Goal: Transaction & Acquisition: Book appointment/travel/reservation

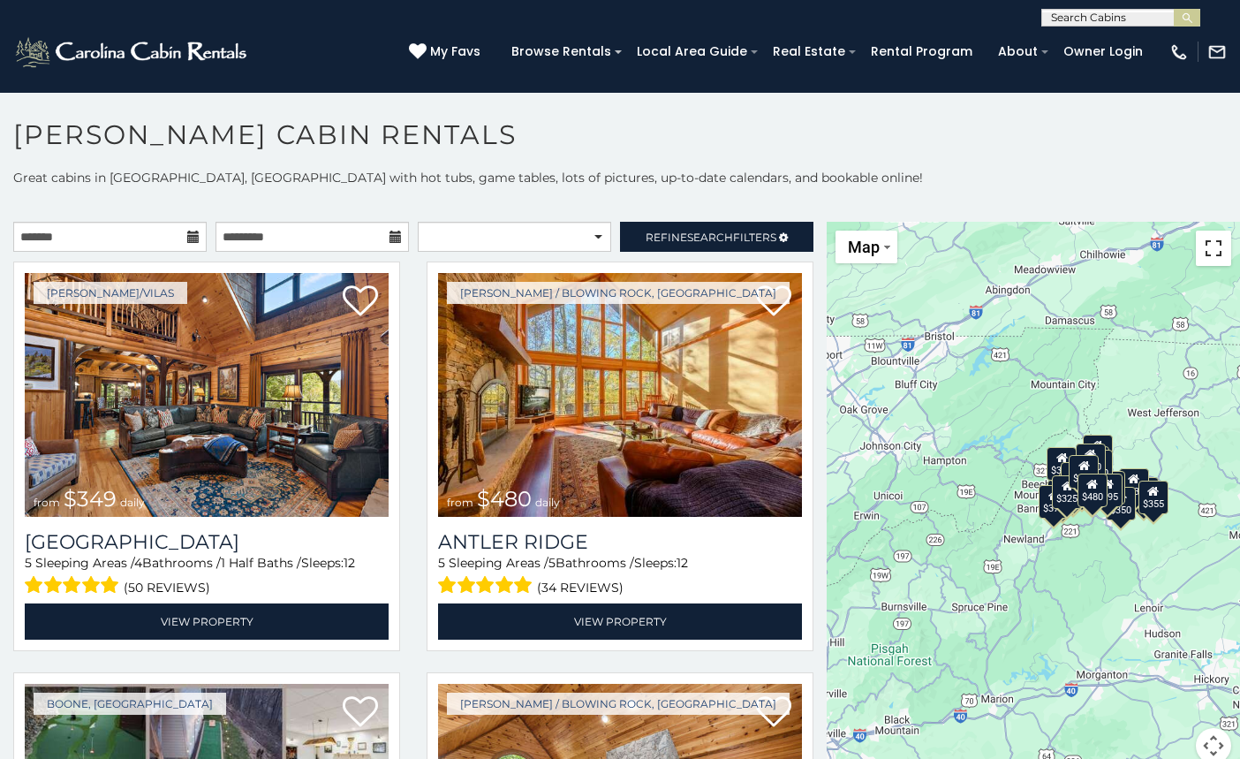
click at [1214, 242] on button "Toggle fullscreen view" at bounding box center [1213, 248] width 35 height 35
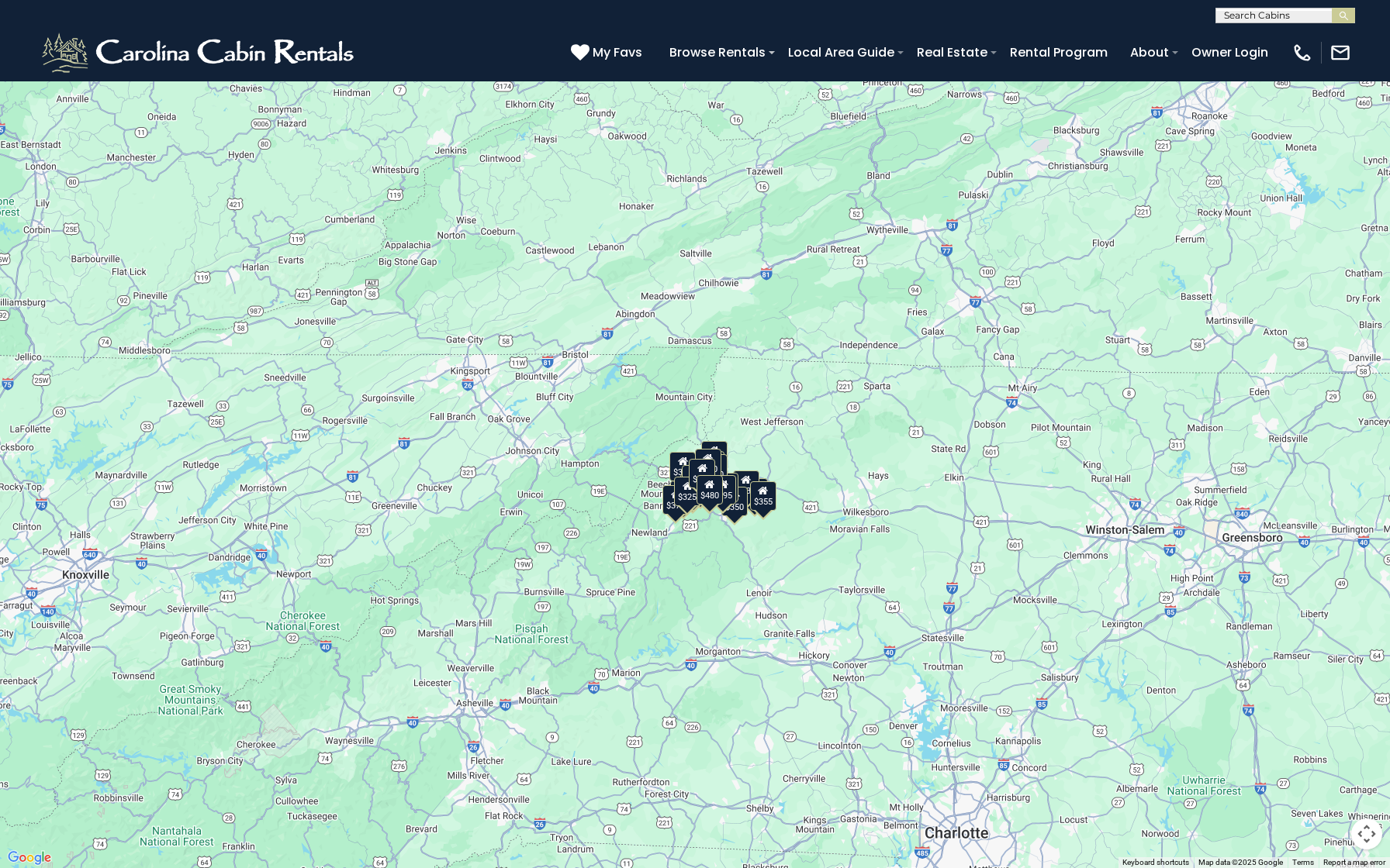
drag, startPoint x: 849, startPoint y: 378, endPoint x: 812, endPoint y: 448, distance: 79.2
click at [812, 448] on div "$349 $480 $525 $315 $355 $675 $635 $930 $400 $451 $330 $400 $485 $460 $395 $255…" at bounding box center [695, 434] width 1390 height 868
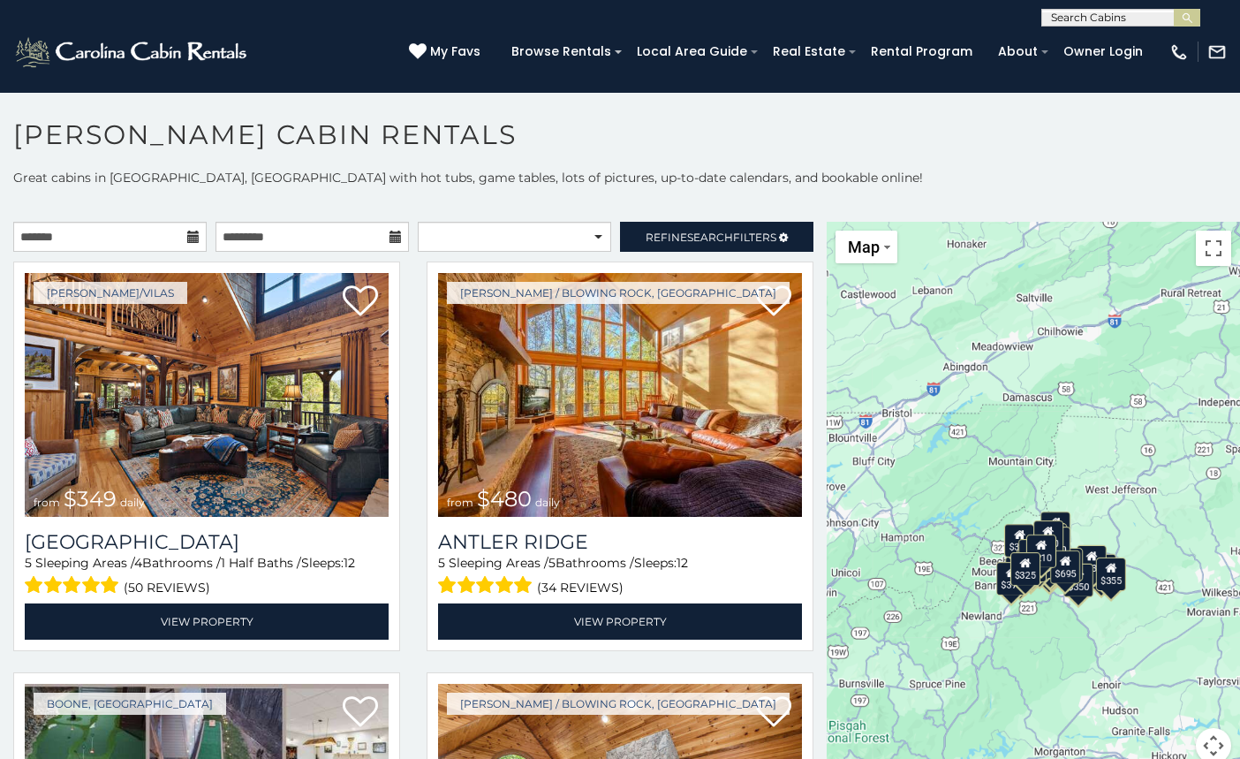
click at [1110, 20] on input "text" at bounding box center [1119, 21] width 155 height 18
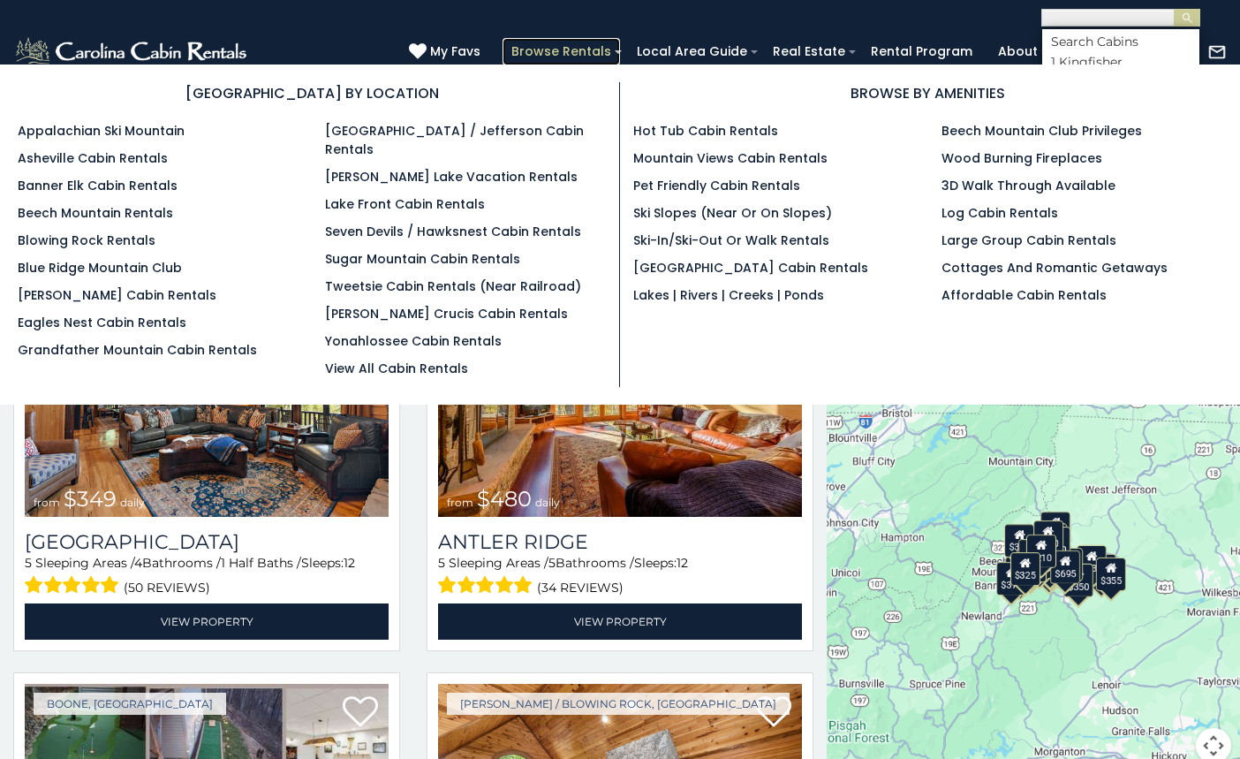
click at [607, 46] on link "Browse Rentals" at bounding box center [561, 51] width 117 height 27
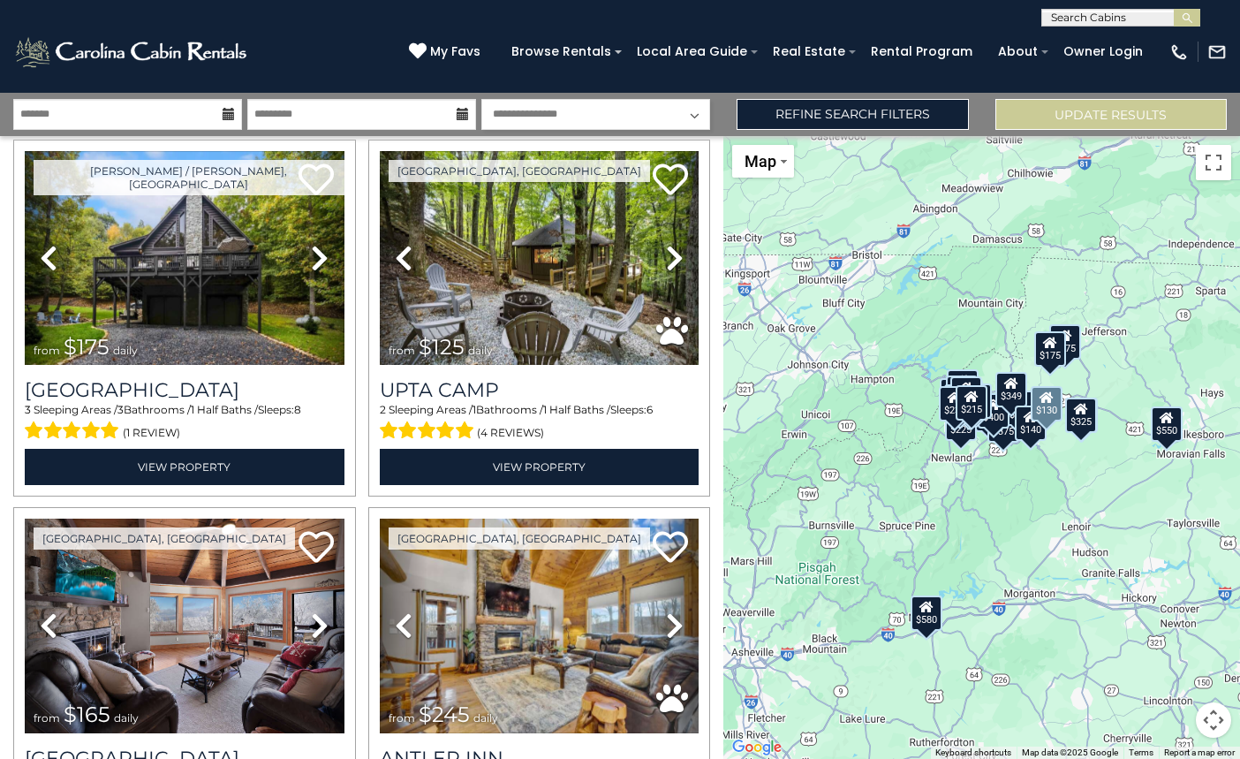
scroll to position [3806, 0]
